Goal: Task Accomplishment & Management: Use online tool/utility

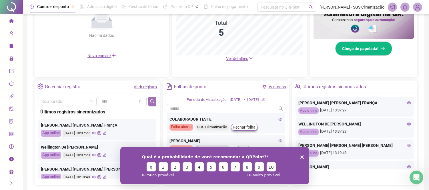
scroll to position [182, 0]
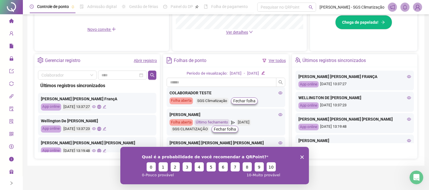
click at [148, 58] on link "Abrir registro" at bounding box center [145, 60] width 23 height 5
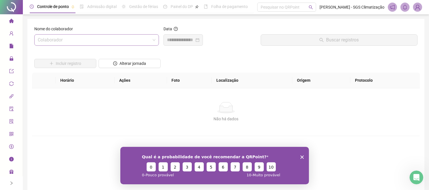
click at [87, 42] on input "search" at bounding box center [94, 40] width 113 height 11
